Goal: Transaction & Acquisition: Purchase product/service

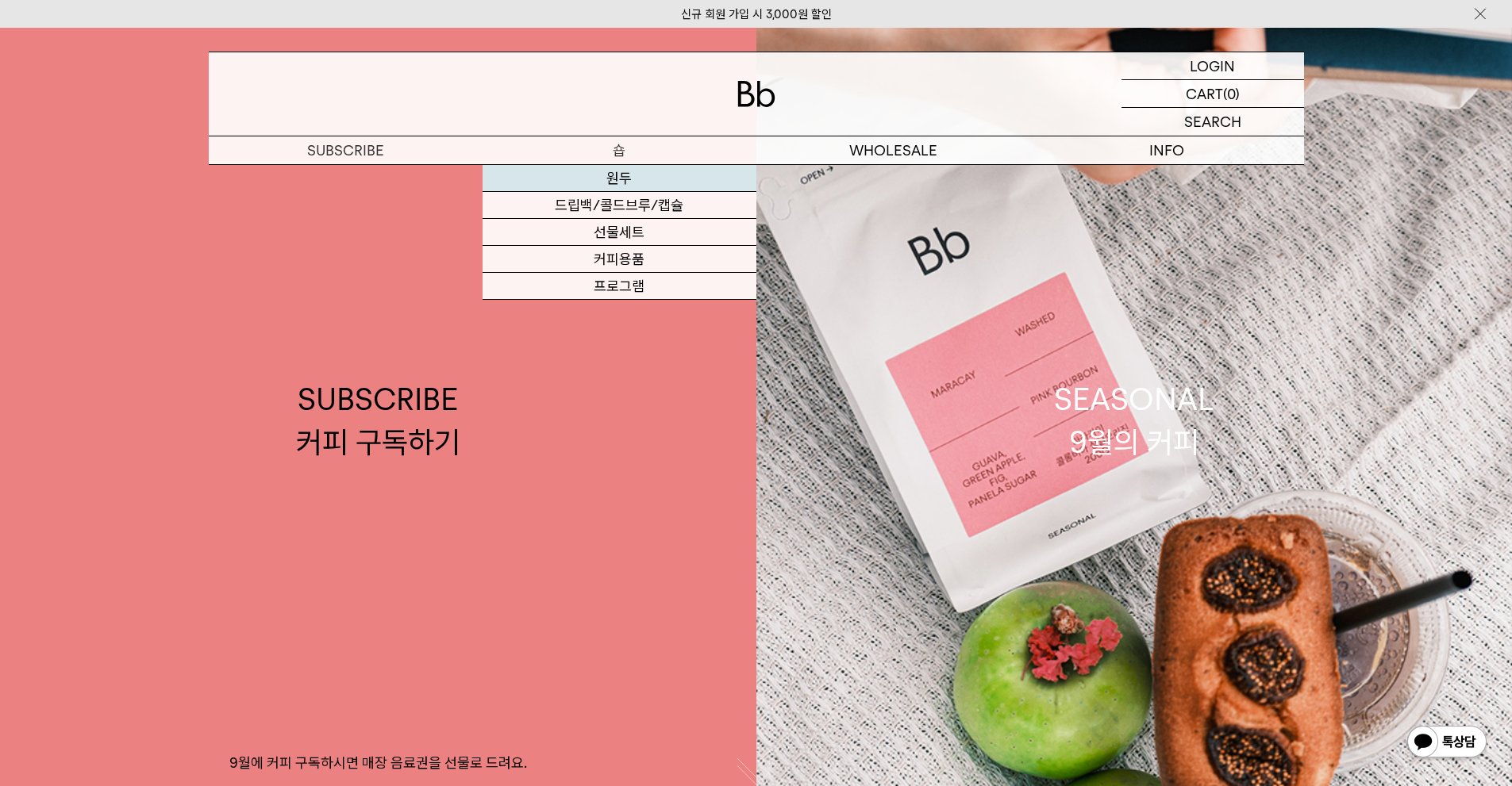
click at [629, 180] on link "원두" at bounding box center [619, 178] width 273 height 27
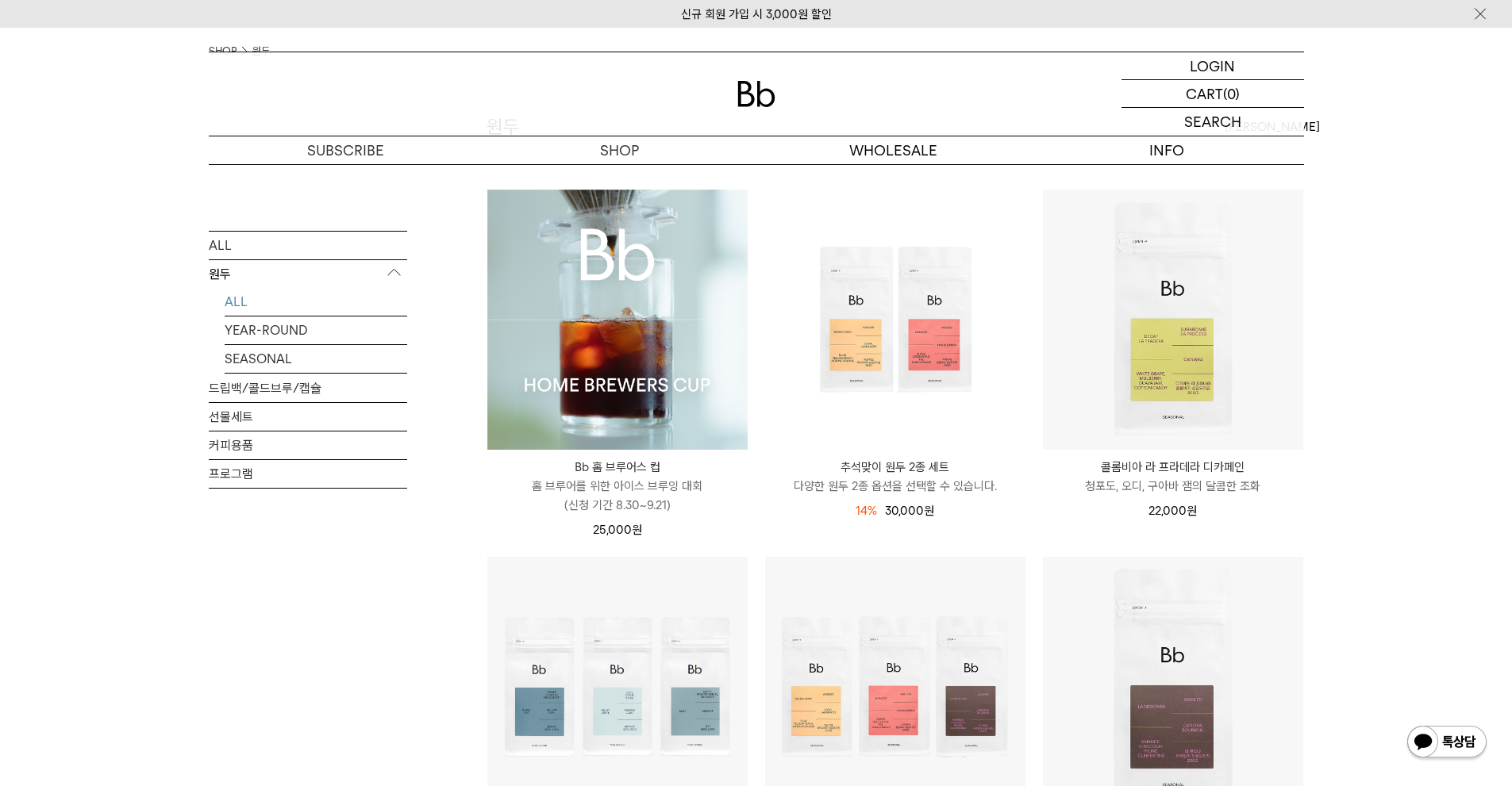
scroll to position [238, 0]
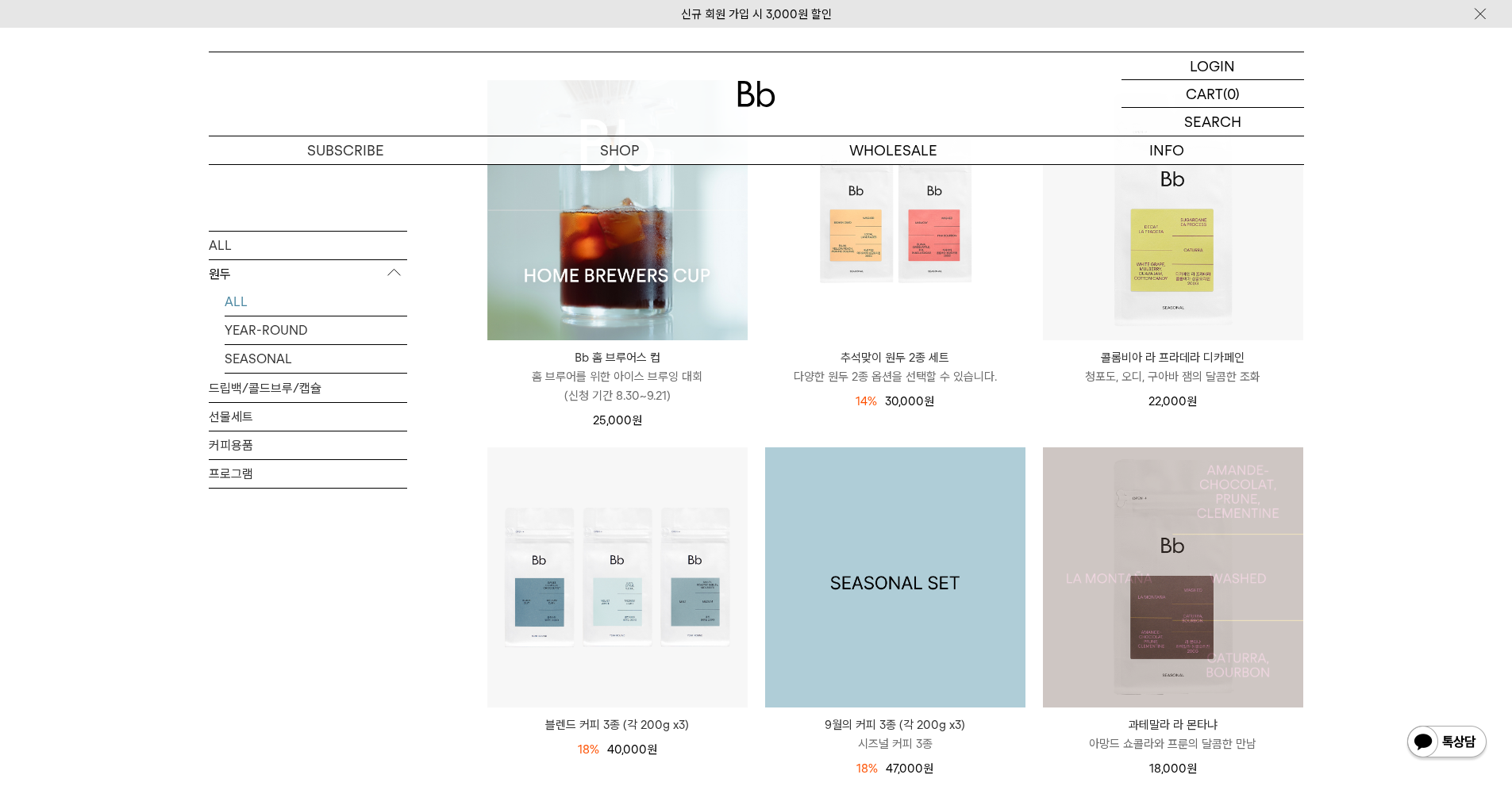
click at [930, 593] on img at bounding box center [895, 577] width 260 height 260
